Goal: Transaction & Acquisition: Download file/media

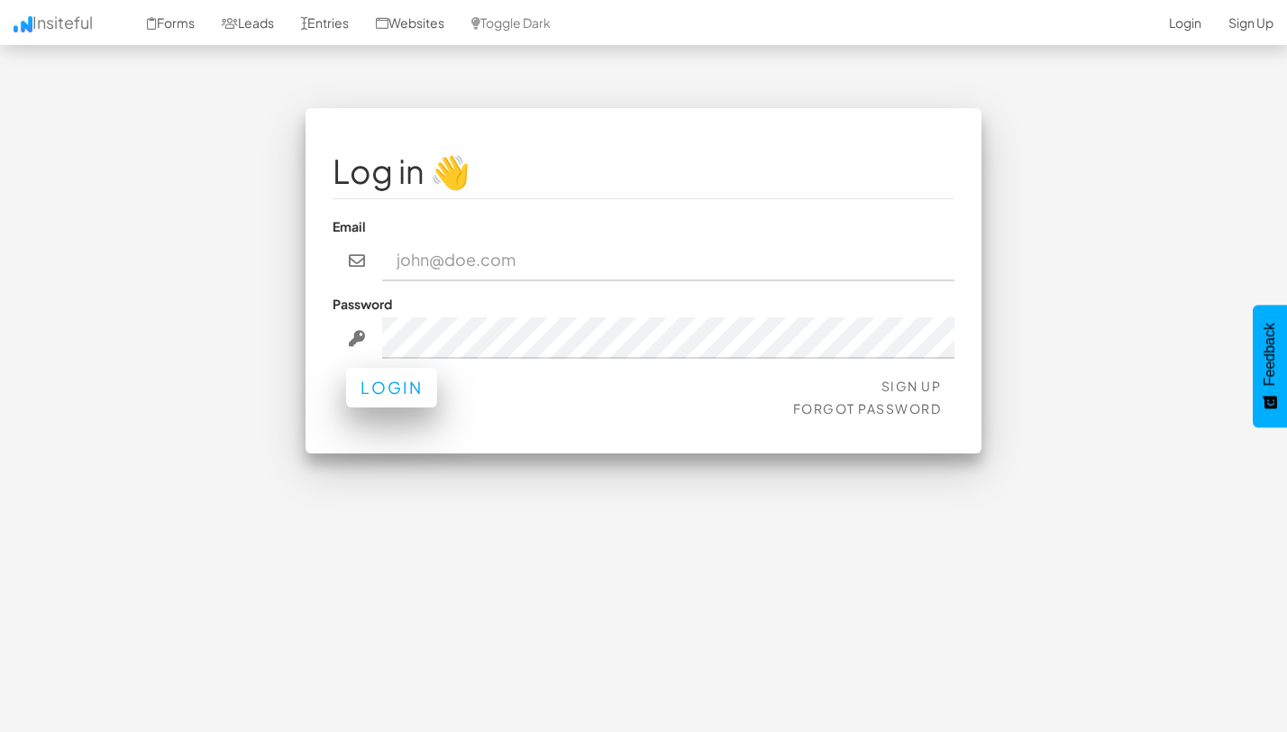
type input "[EMAIL_ADDRESS][DOMAIN_NAME]"
click at [369, 394] on button "Login" at bounding box center [391, 388] width 91 height 40
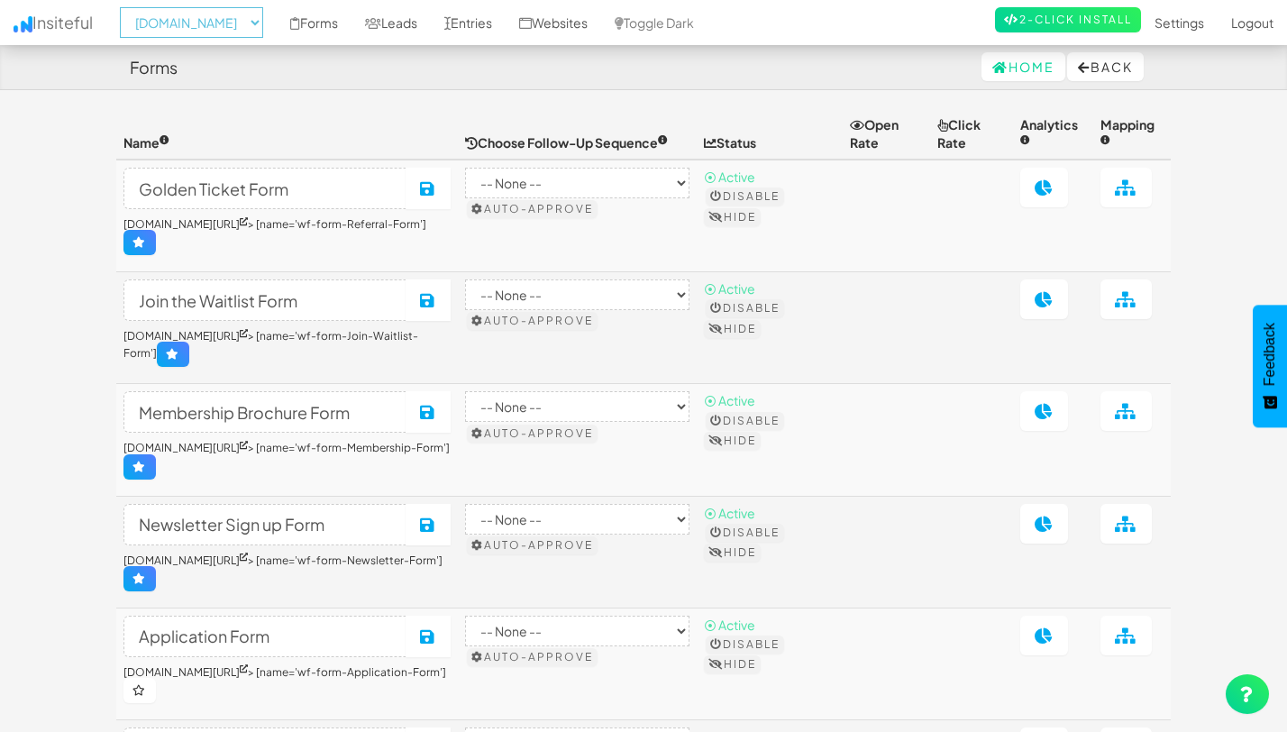
click at [226, 27] on select "-- None -- www.theeasies.com www.joinopus.org joinopus.org" at bounding box center [191, 22] width 143 height 31
select select "2530"
click at [125, 7] on select "-- None -- www.theeasies.com www.joinopus.org joinopus.org" at bounding box center [191, 22] width 143 height 31
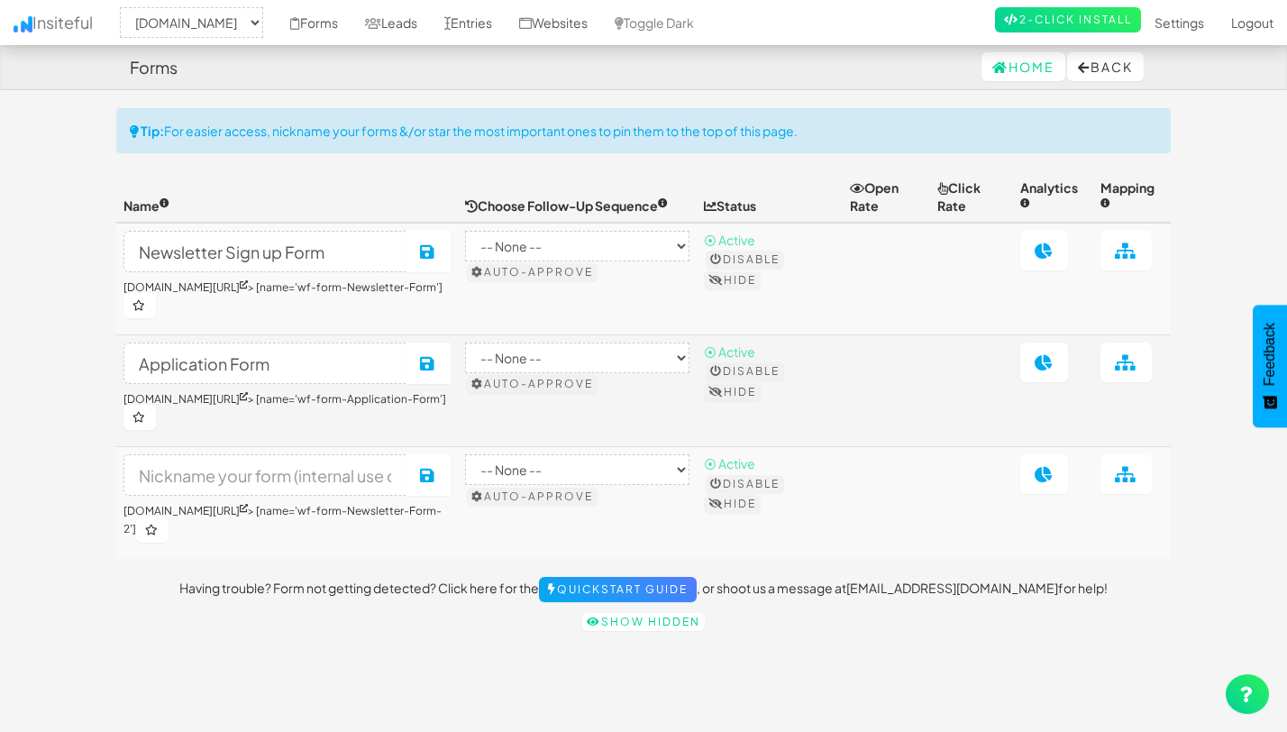
select select "2530"
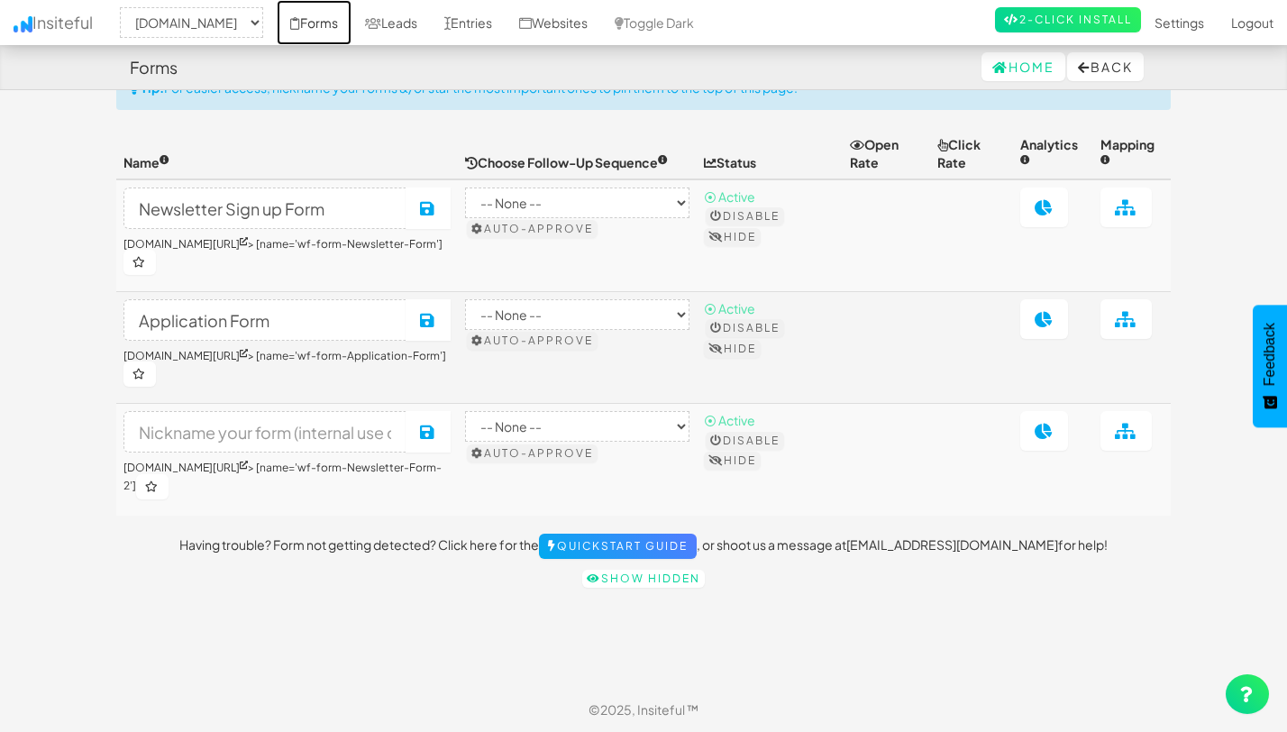
click at [351, 25] on link "Forms" at bounding box center [314, 22] width 75 height 45
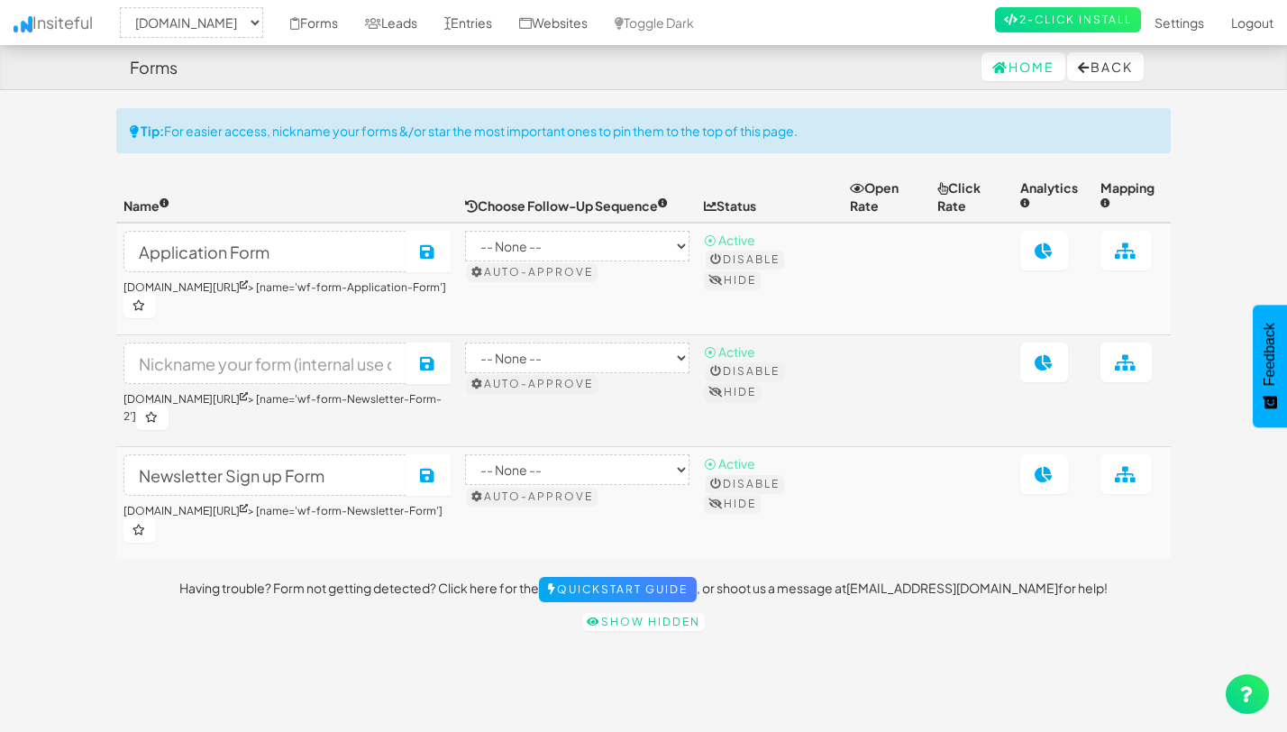
select select "2530"
click at [733, 392] on button "Hide" at bounding box center [732, 392] width 57 height 18
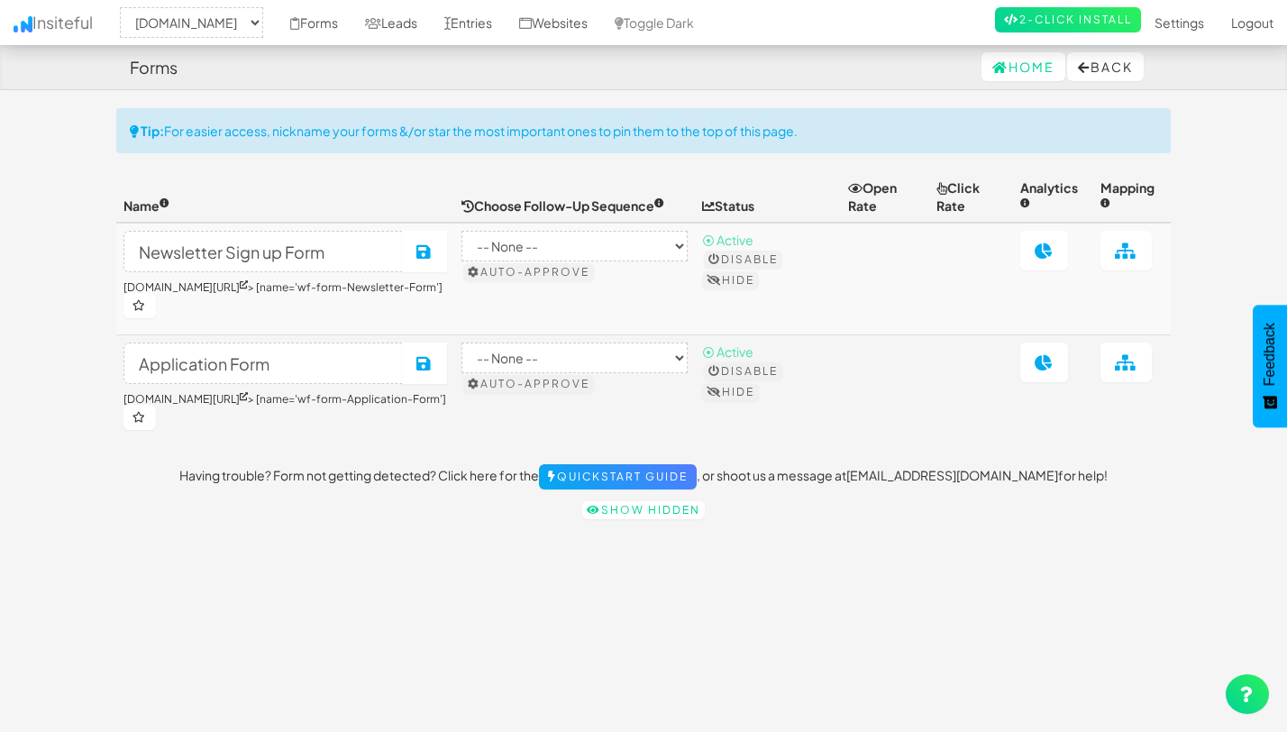
select select "2530"
click at [431, 28] on link "Leads" at bounding box center [390, 22] width 79 height 45
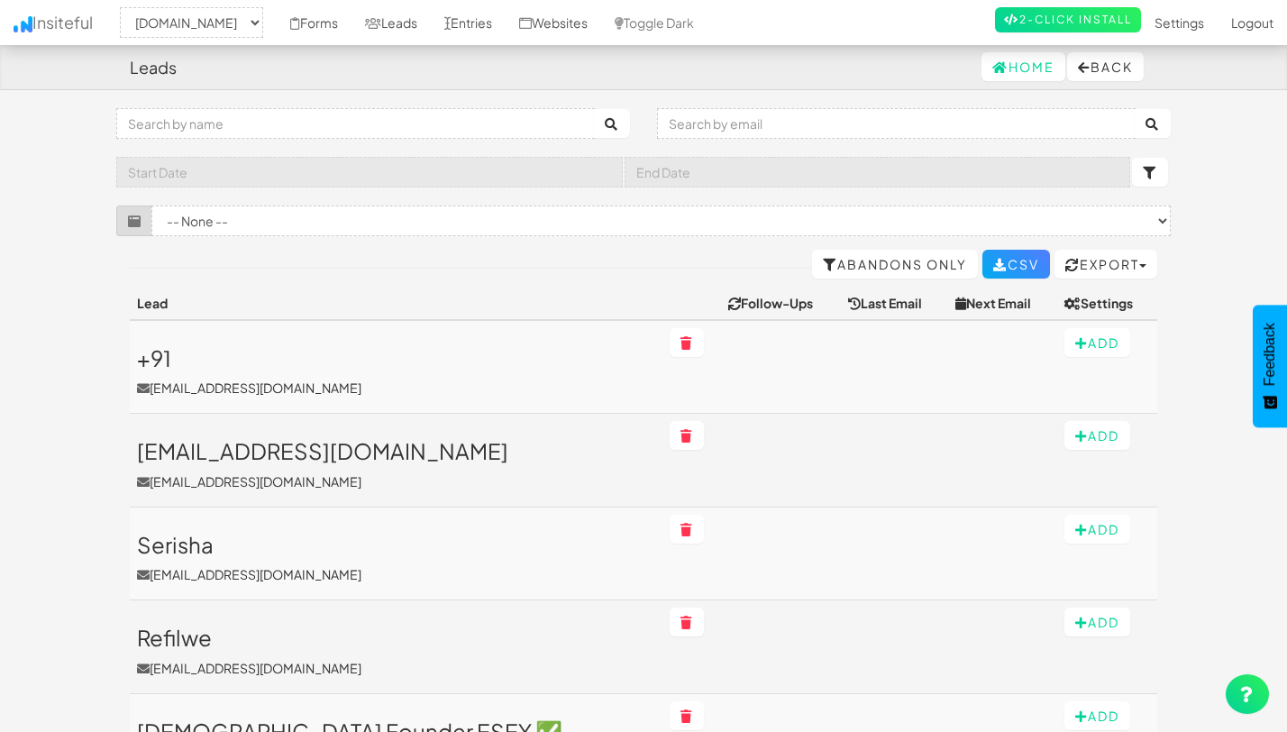
select select "2530"
click at [347, 219] on select "-- None -- (www.theeasies.com/[name='wf-form-Site-Notification-Form']) Newslett…" at bounding box center [660, 220] width 1019 height 31
select select "f68e2dc05ade352.95790101"
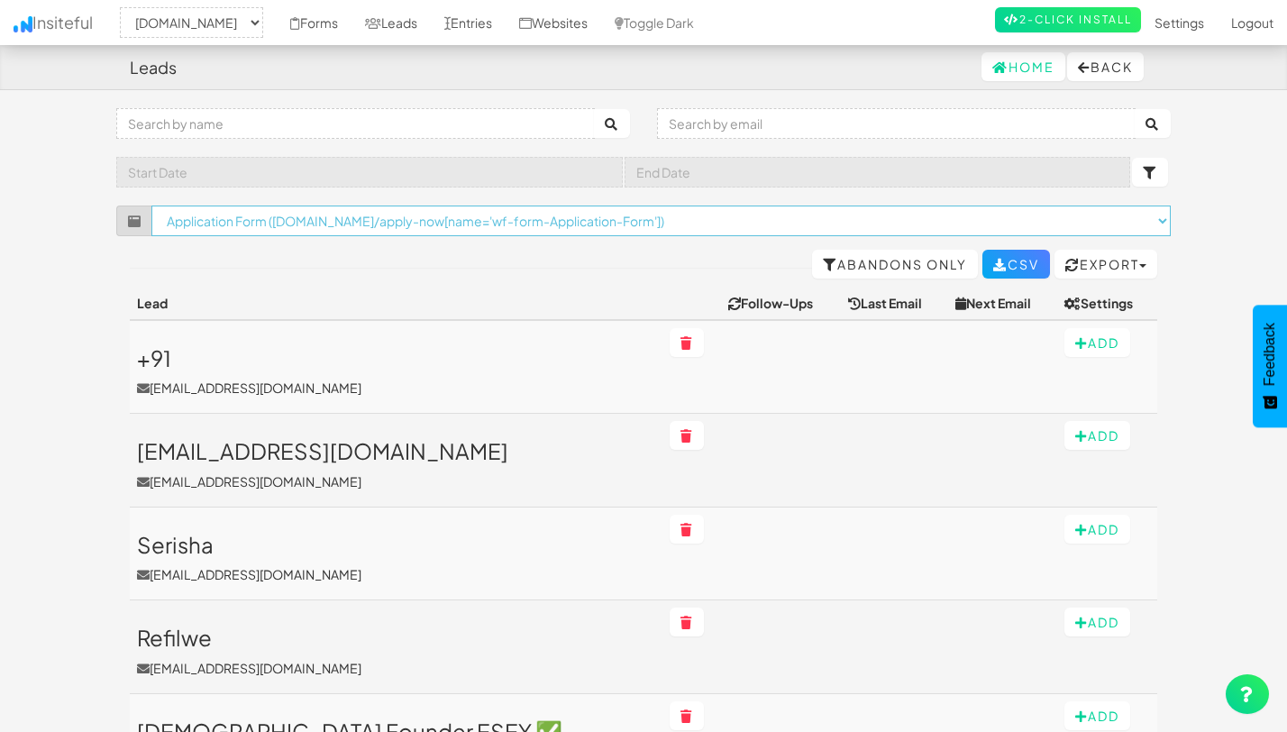
click at [151, 205] on select "-- None -- (www.theeasies.com/[name='wf-form-Site-Notification-Form']) Newslett…" at bounding box center [660, 220] width 1019 height 31
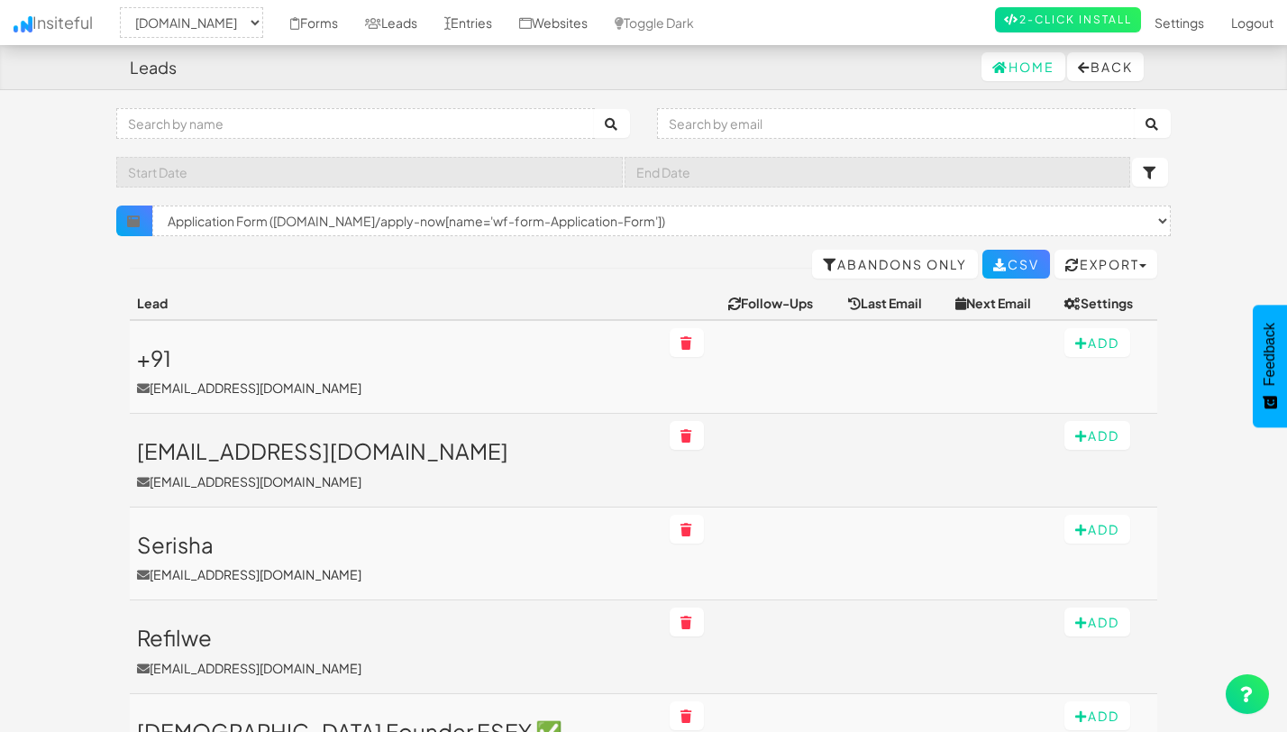
select select "2530"
select select "f68e2dc05ade352.95790101"
click at [843, 265] on link "Abandons Only" at bounding box center [895, 264] width 166 height 29
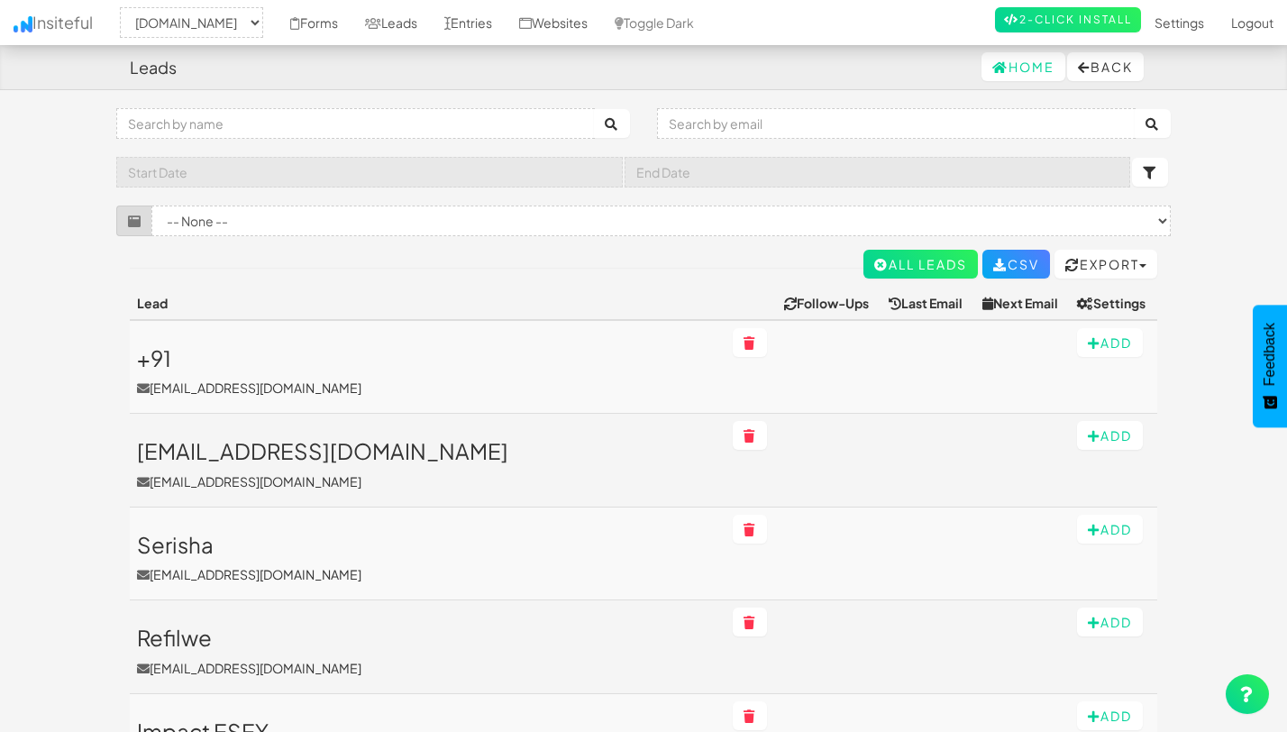
select select "2530"
click at [789, 225] on select "-- None -- (www.theeasies.com/old-home[name='wf-form-Site-Notification-Form']) …" at bounding box center [660, 220] width 1019 height 31
select select "f68e2dc05ade352.95790101"
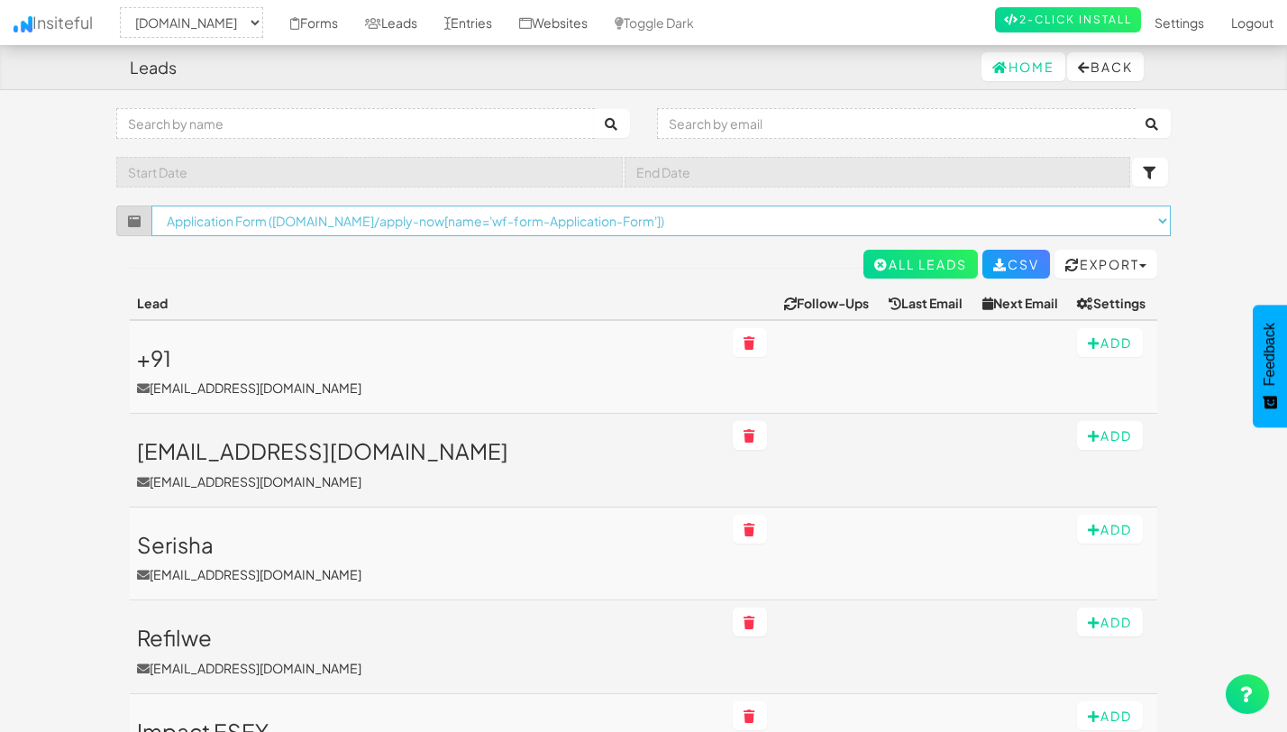
click at [151, 205] on select "-- None -- (www.theeasies.com/old-home[name='wf-form-Site-Notification-Form']) …" at bounding box center [660, 220] width 1019 height 31
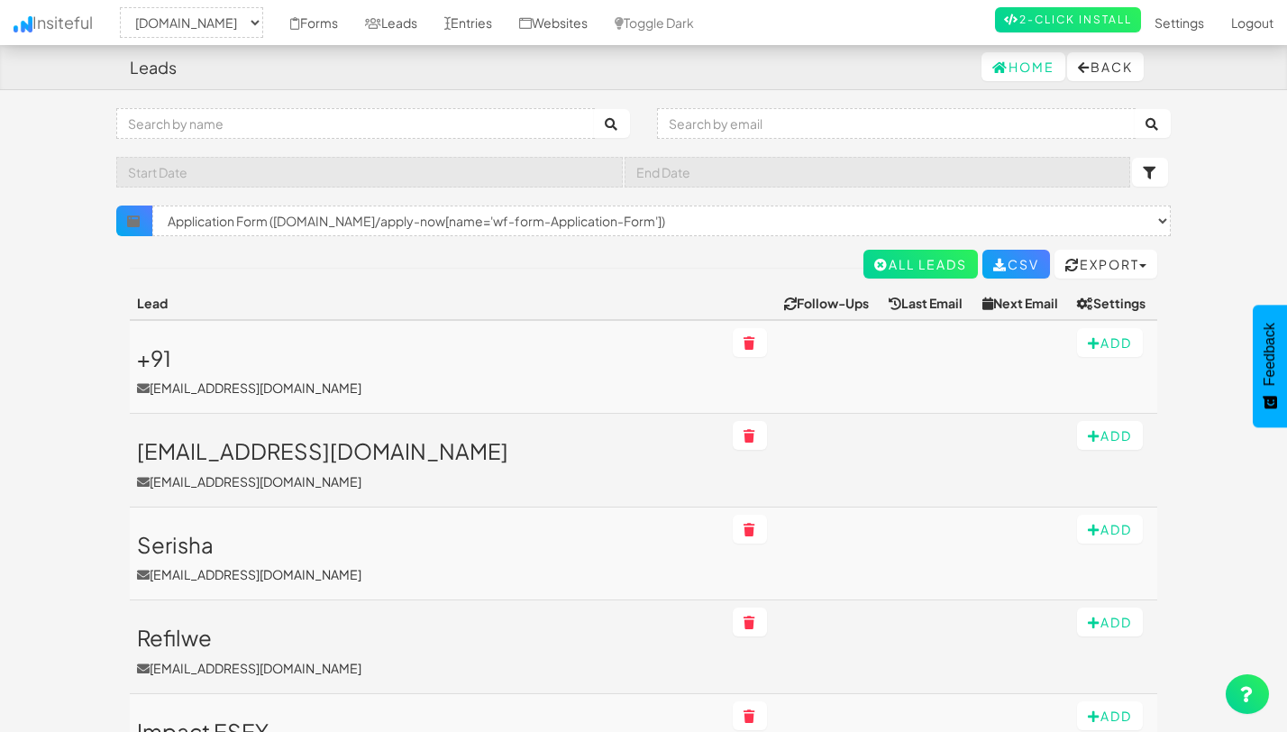
select select "2530"
select select "f68e2dc05ade352.95790101"
click at [1011, 260] on link "CSV" at bounding box center [1016, 264] width 68 height 29
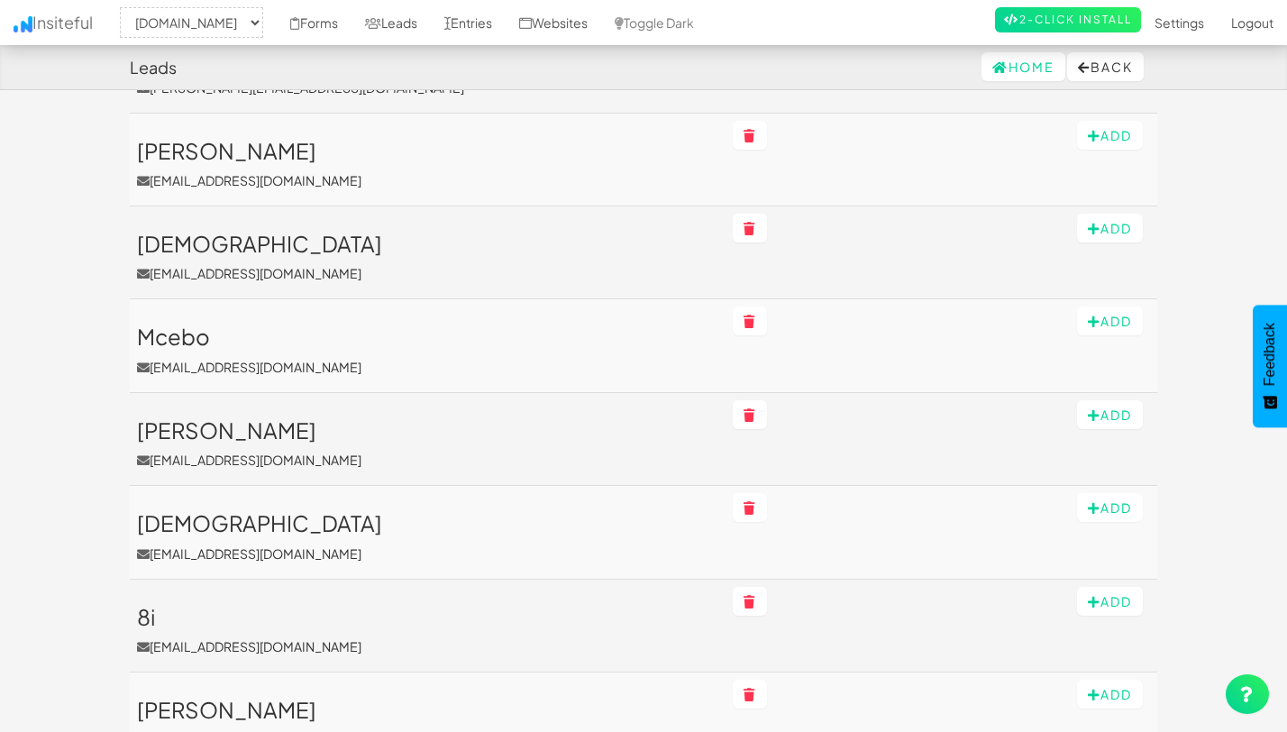
scroll to position [1341, 0]
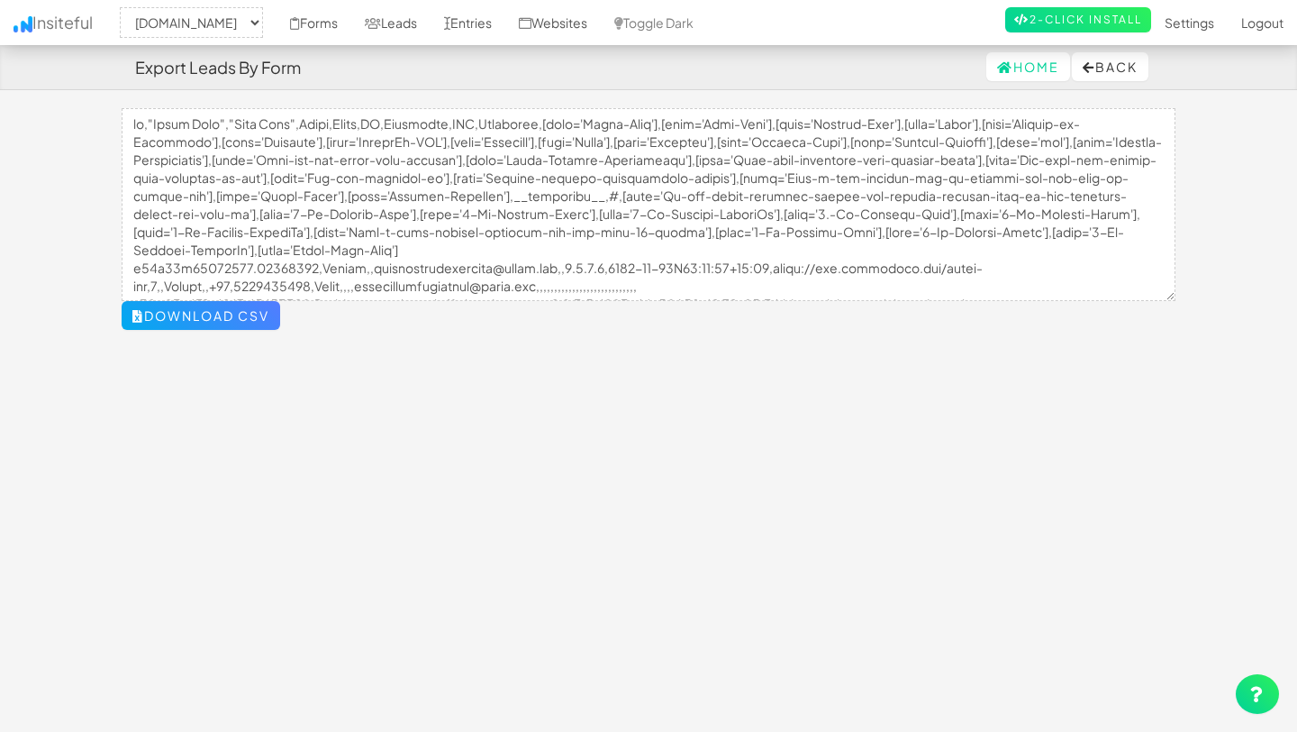
select select "2530"
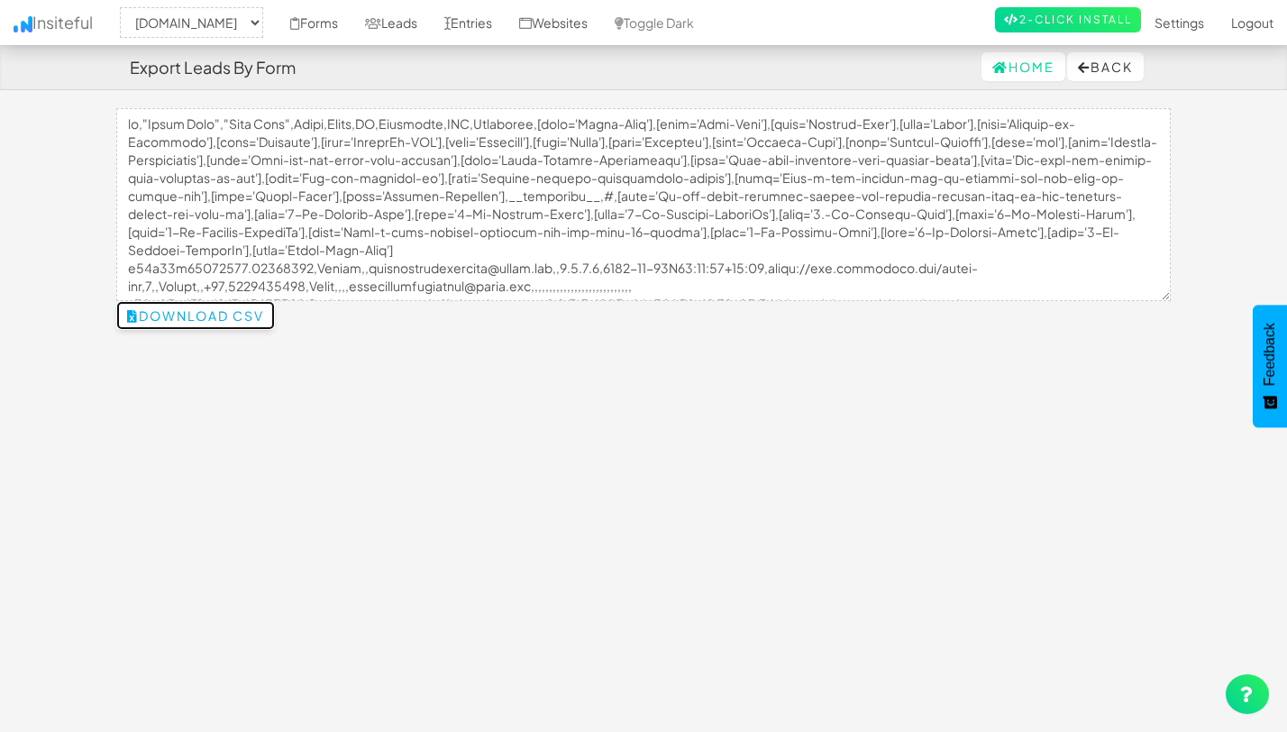
click at [222, 319] on button "Download CSV" at bounding box center [195, 315] width 159 height 29
